Goal: Task Accomplishment & Management: Use online tool/utility

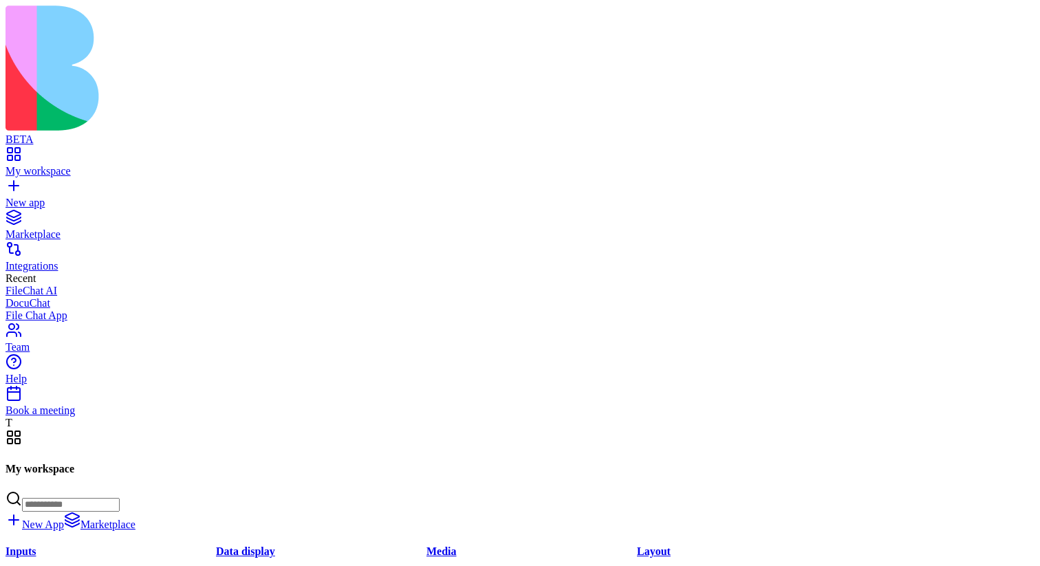
click at [67, 165] on div "My workspace" at bounding box center [520, 171] width 1029 height 12
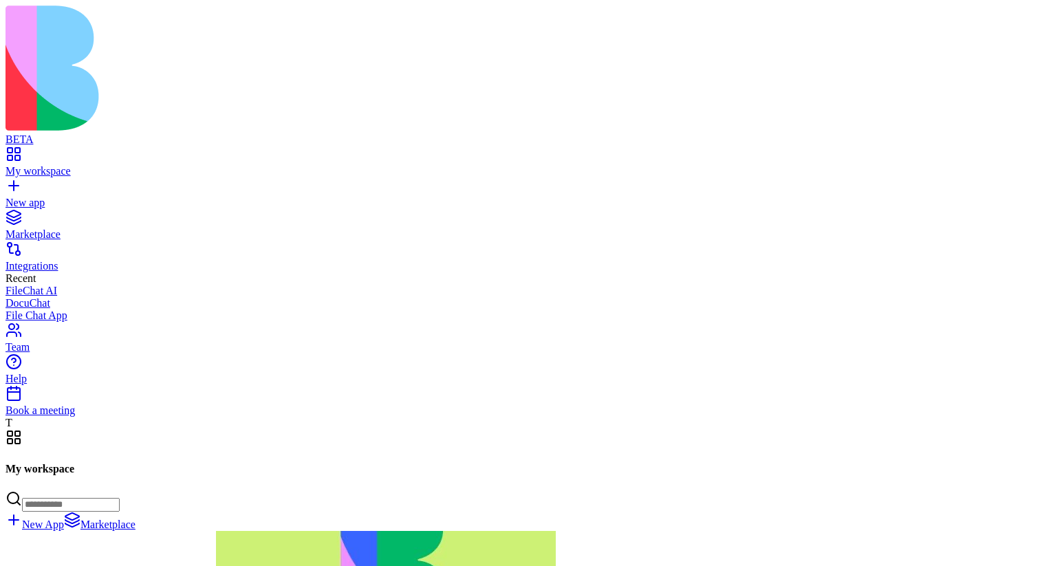
scroll to position [96746, 0]
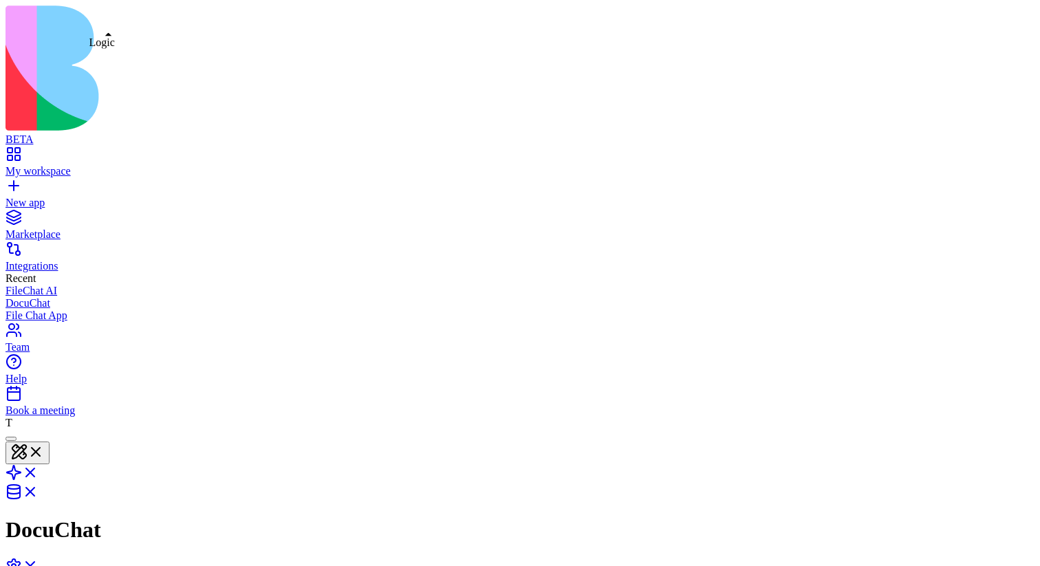
click at [39, 471] on link at bounding box center [22, 477] width 33 height 12
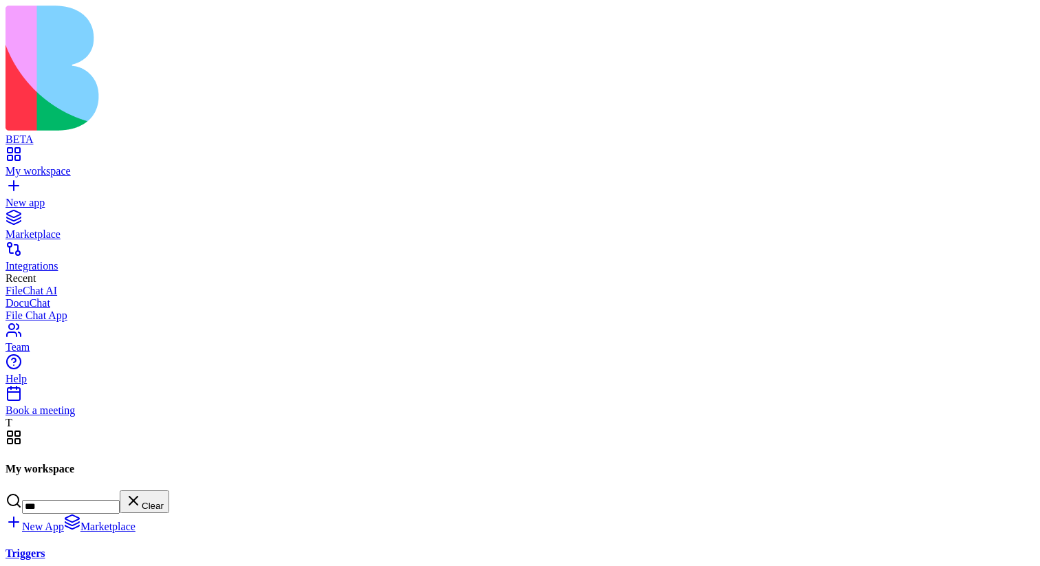
type input "***"
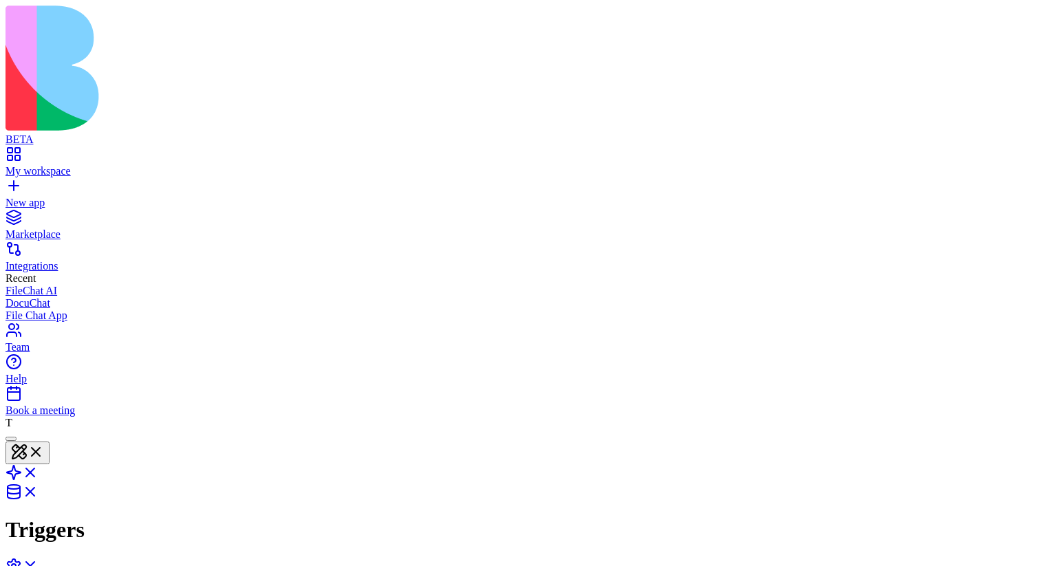
click at [1007, 429] on header "Triggers Invite & Share Admin" at bounding box center [520, 525] width 1029 height 193
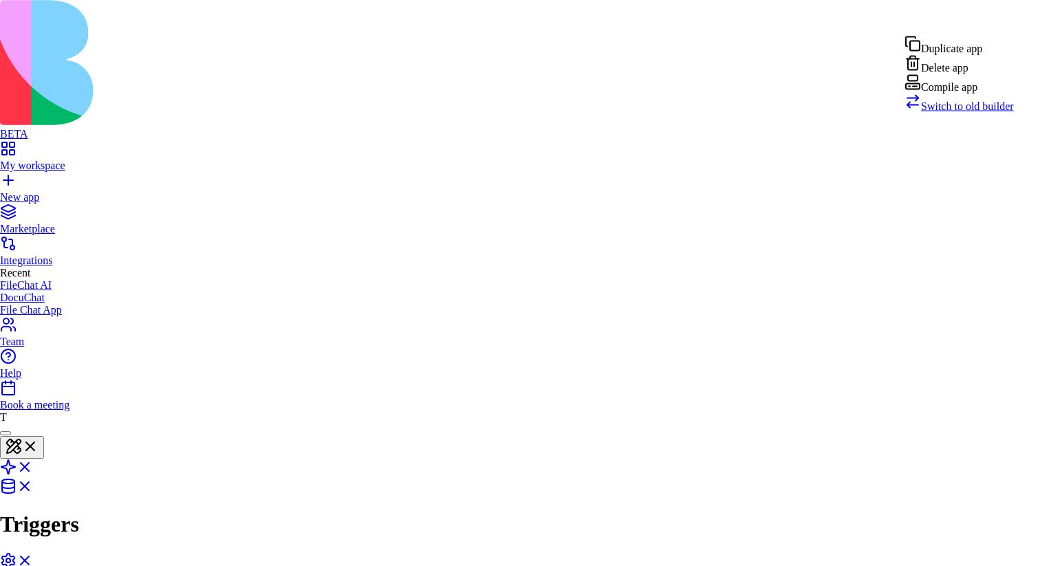
click at [975, 112] on span "Switch to old builder" at bounding box center [967, 106] width 93 height 12
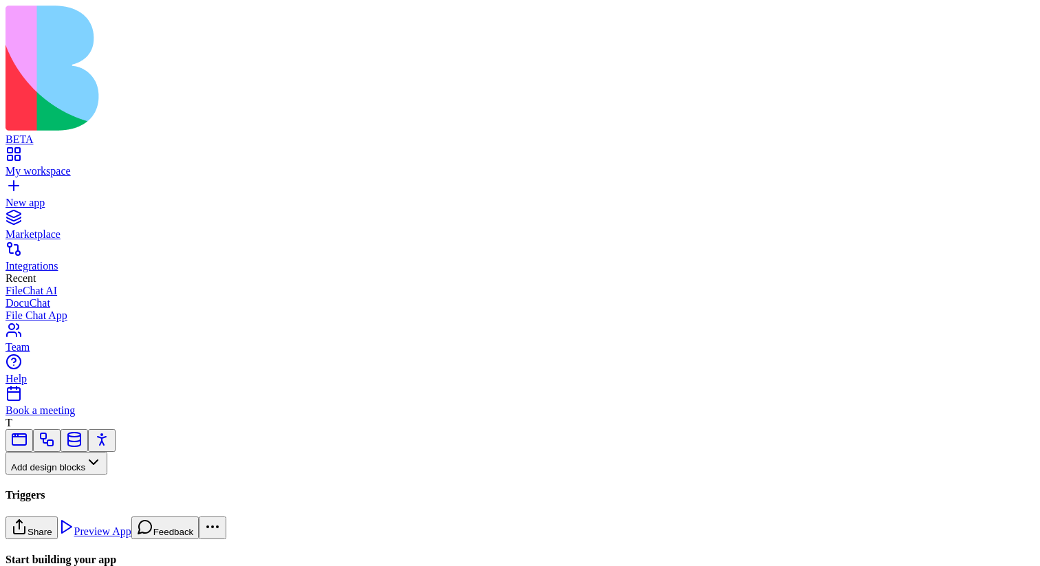
click at [59, 475] on button "Pages" at bounding box center [33, 486] width 54 height 23
click at [55, 440] on link at bounding box center [47, 445] width 17 height 10
click at [75, 475] on button "Workflows" at bounding box center [40, 486] width 69 height 23
click at [105, 387] on div "Triggers" at bounding box center [72, 380] width 65 height 19
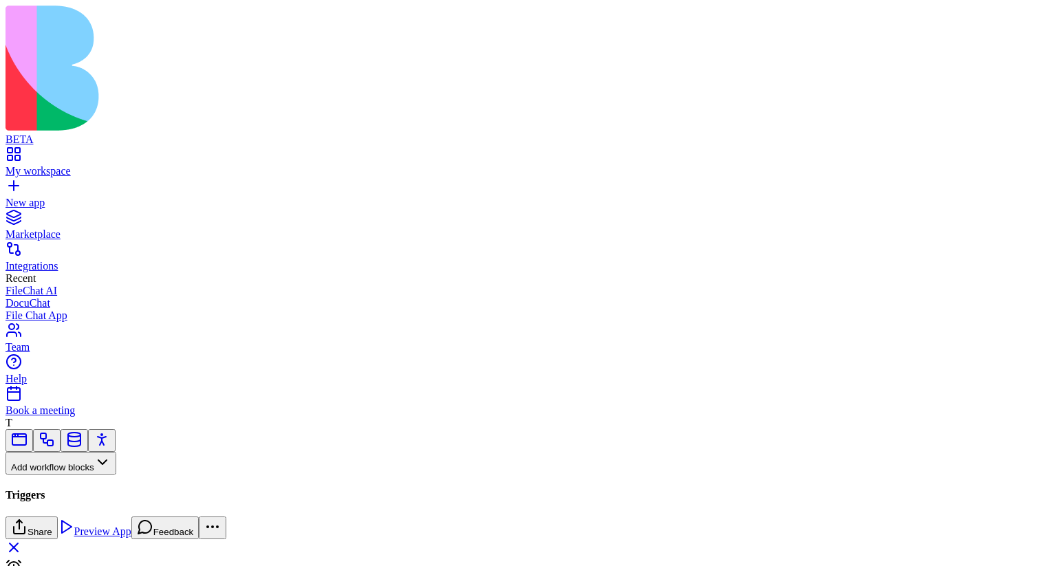
click at [1009, 21] on html "BETA My workspace New app Marketplace Integrations Recent FileChat AI DocuChat …" at bounding box center [520, 383] width 1040 height 767
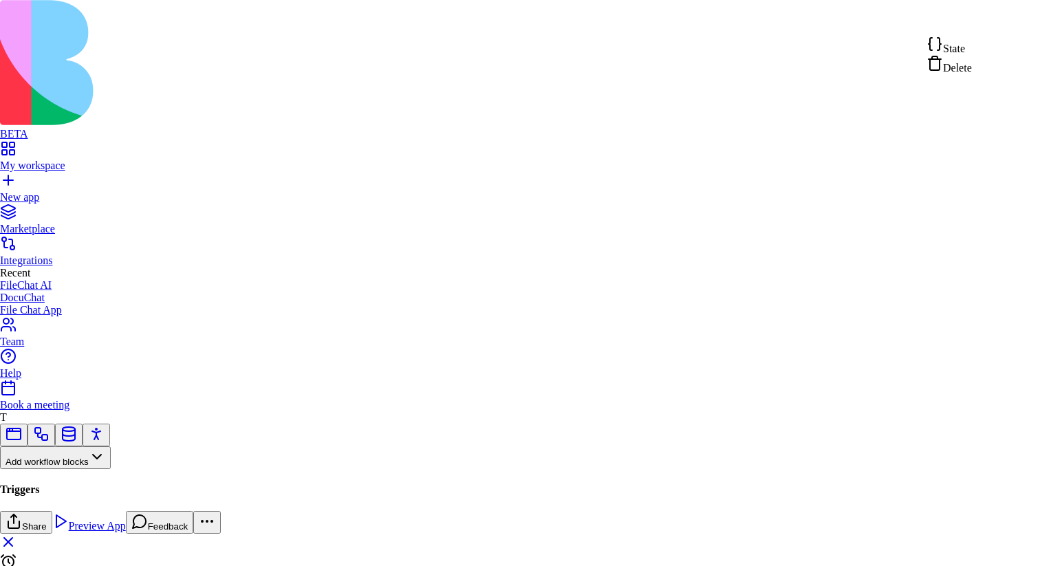
click at [972, 46] on div "State" at bounding box center [949, 45] width 45 height 19
type textarea "**********"
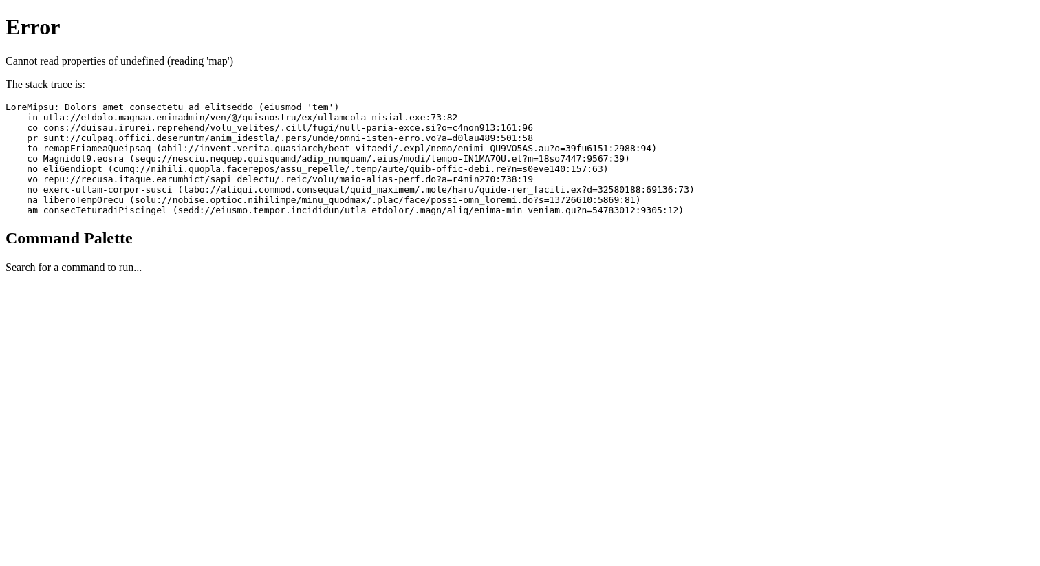
click at [424, 102] on pre at bounding box center [520, 159] width 1029 height 114
drag, startPoint x: 424, startPoint y: 73, endPoint x: 525, endPoint y: 71, distance: 101.1
click at [526, 102] on pre at bounding box center [520, 159] width 1029 height 114
